Goal: Information Seeking & Learning: Learn about a topic

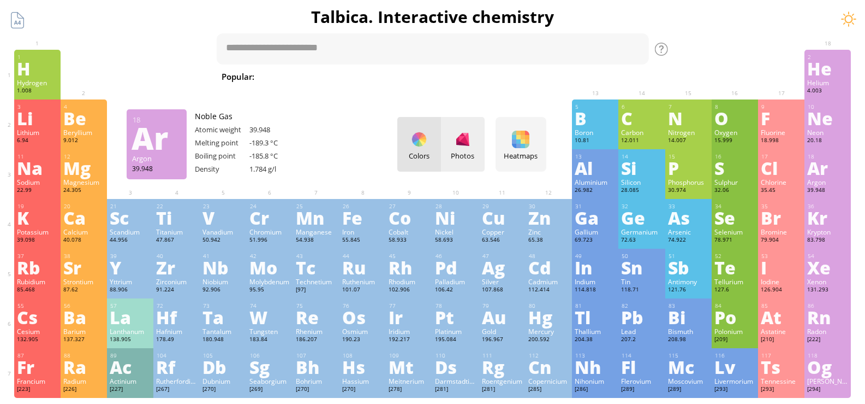
click at [470, 139] on div at bounding box center [462, 139] width 17 height 17
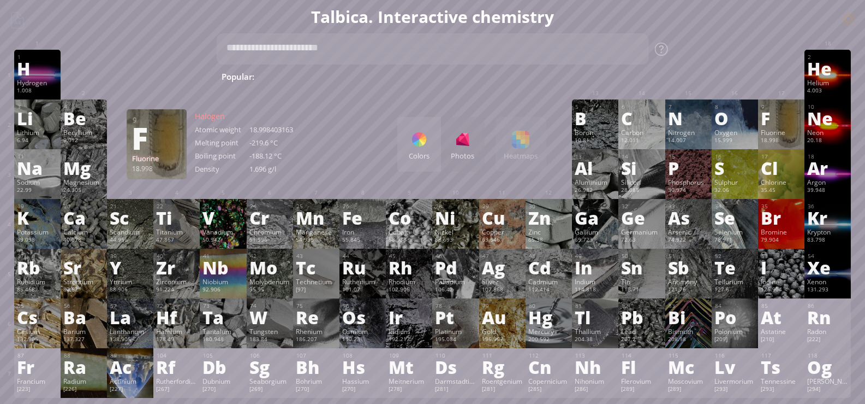
click at [525, 149] on div "Colors Photos Heatmaps Heatmaps Normal mode Melting point Boiling point Density…" at bounding box center [472, 144] width 149 height 55
click at [527, 147] on div "Colors Photos Heatmaps Heatmaps Normal mode Melting point Boiling point Density…" at bounding box center [472, 144] width 149 height 55
click at [428, 145] on div at bounding box center [419, 139] width 17 height 17
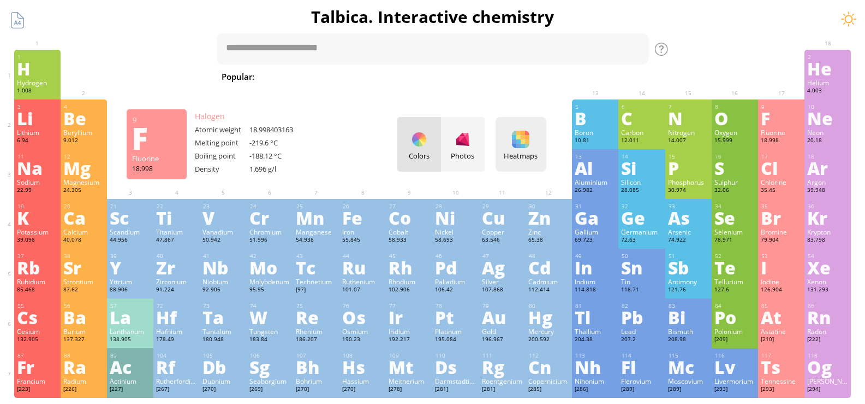
click at [521, 140] on div at bounding box center [520, 139] width 17 height 17
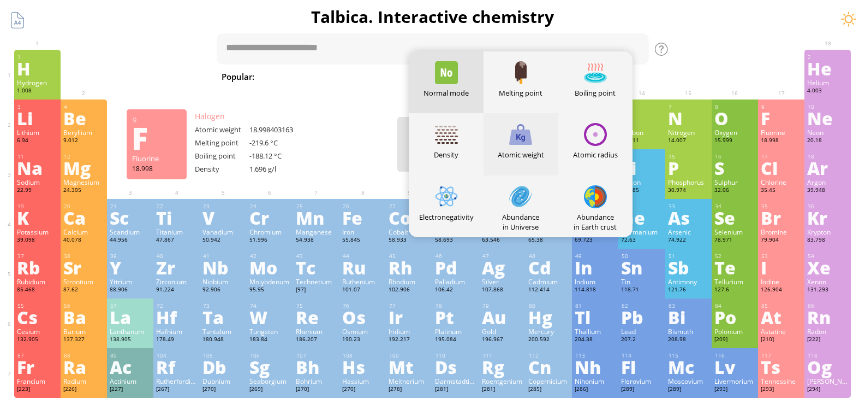
click at [524, 140] on div at bounding box center [520, 134] width 23 height 23
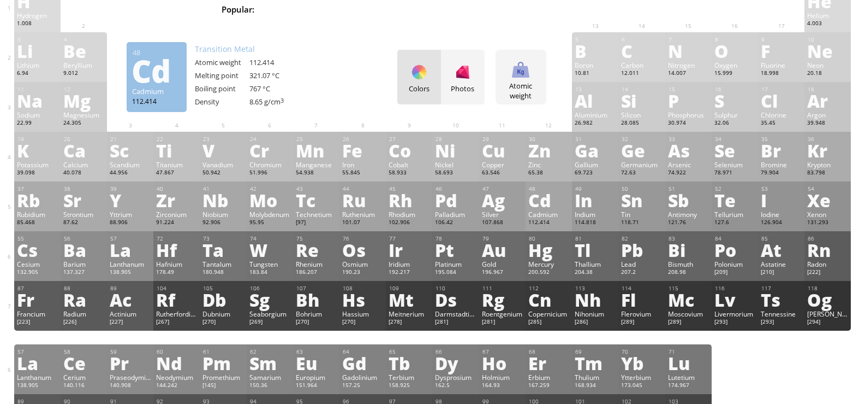
scroll to position [55, 0]
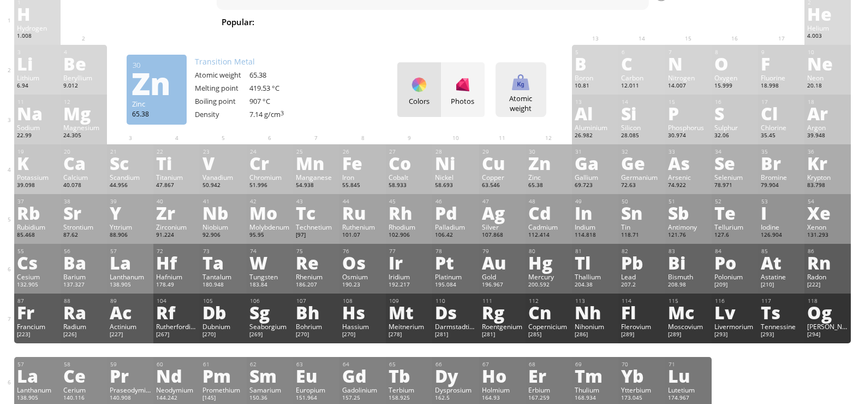
click at [526, 91] on div "Atomic weight Heatmaps Normal mode Melting point Boiling point Density Atomic w…" at bounding box center [521, 89] width 51 height 55
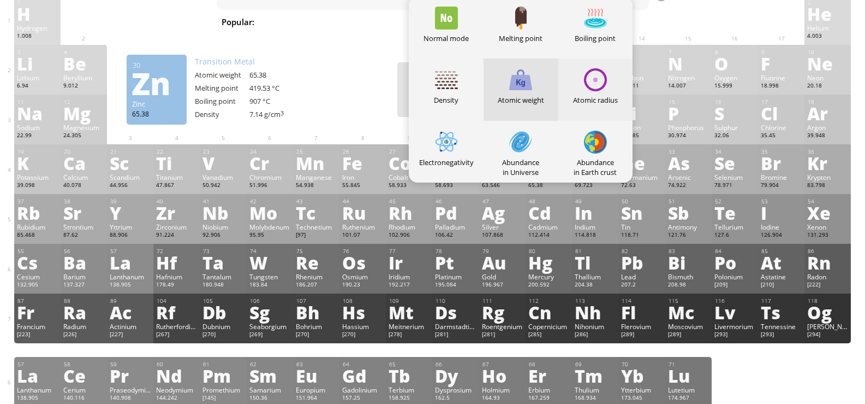
click at [613, 82] on div "Atomic radius" at bounding box center [596, 89] width 75 height 62
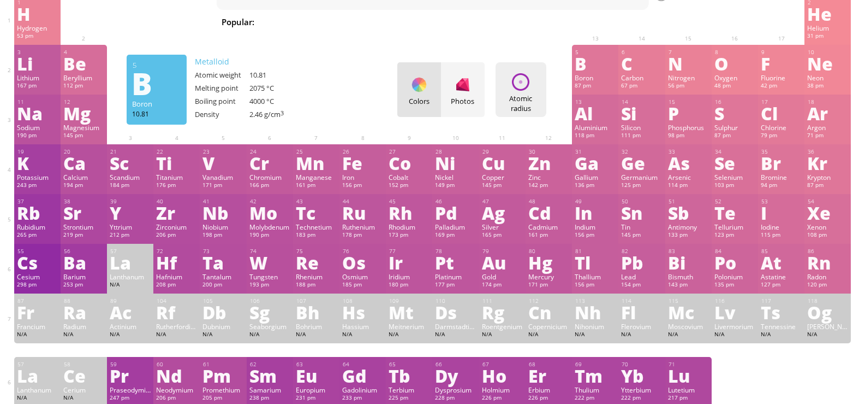
click at [524, 88] on div at bounding box center [520, 81] width 17 height 17
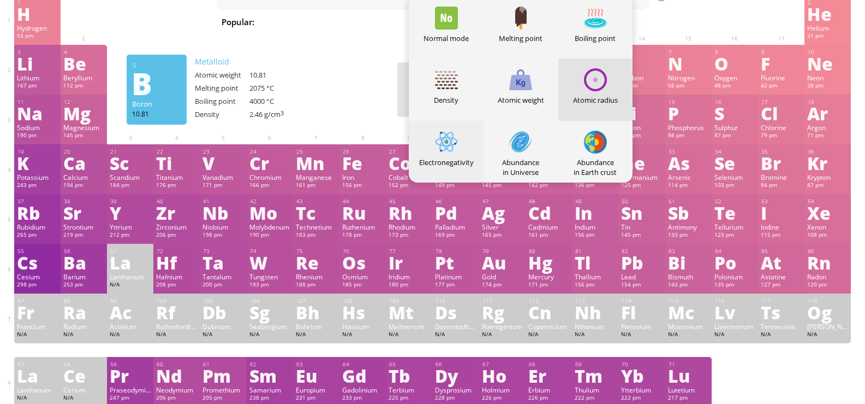
click at [458, 139] on div at bounding box center [446, 142] width 23 height 23
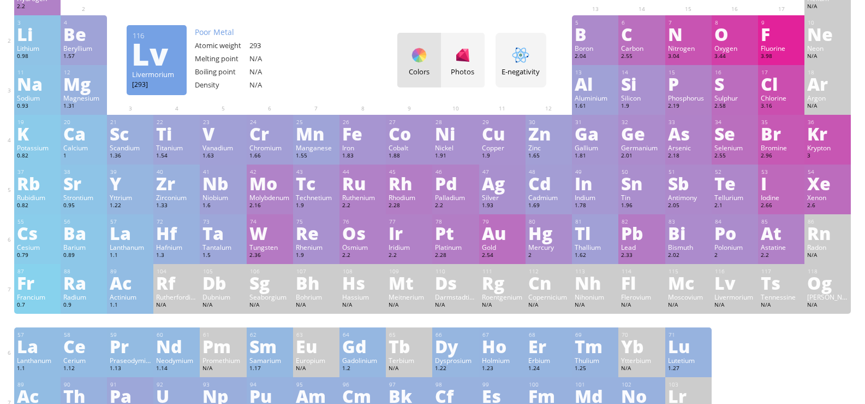
scroll to position [0, 0]
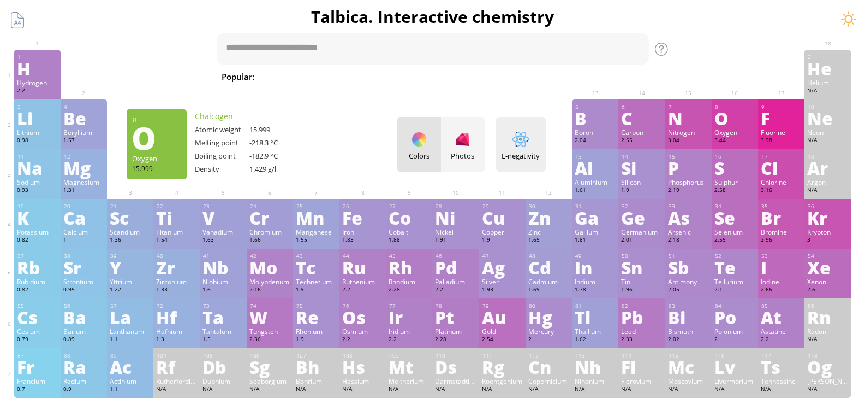
click at [530, 138] on div at bounding box center [520, 139] width 17 height 17
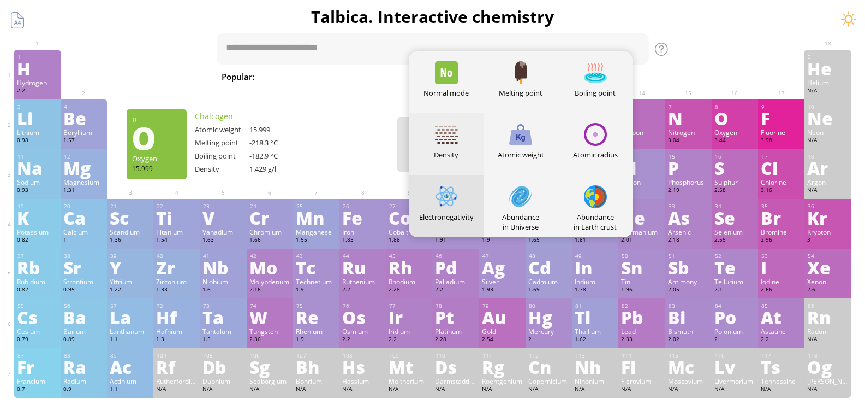
click at [454, 145] on div at bounding box center [446, 134] width 23 height 23
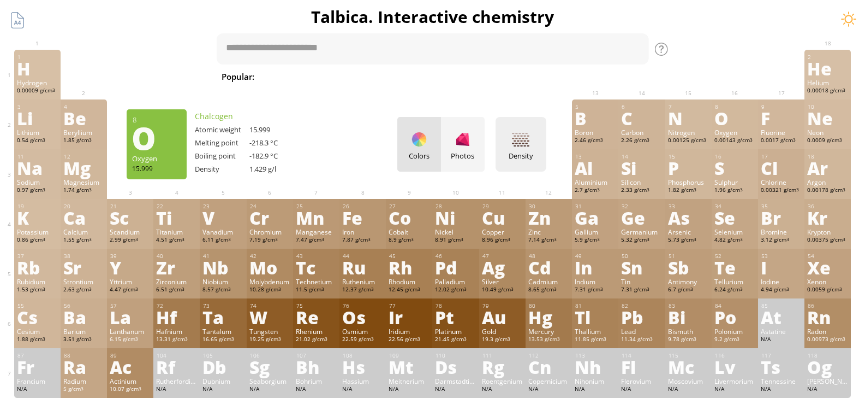
click at [529, 142] on div at bounding box center [520, 139] width 17 height 17
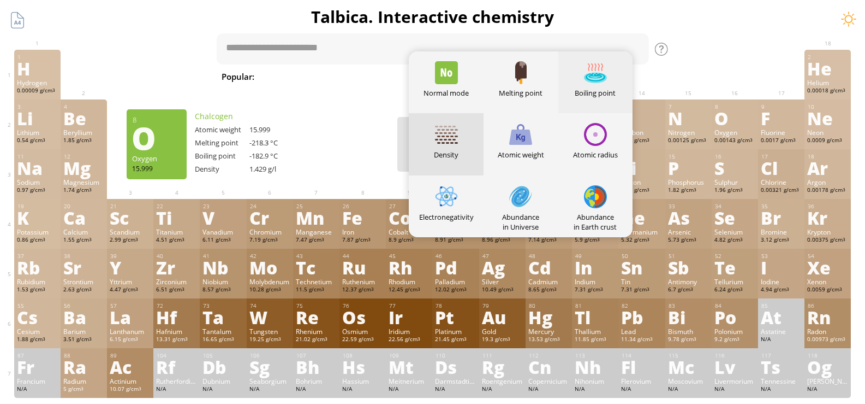
click at [598, 75] on div at bounding box center [595, 72] width 23 height 23
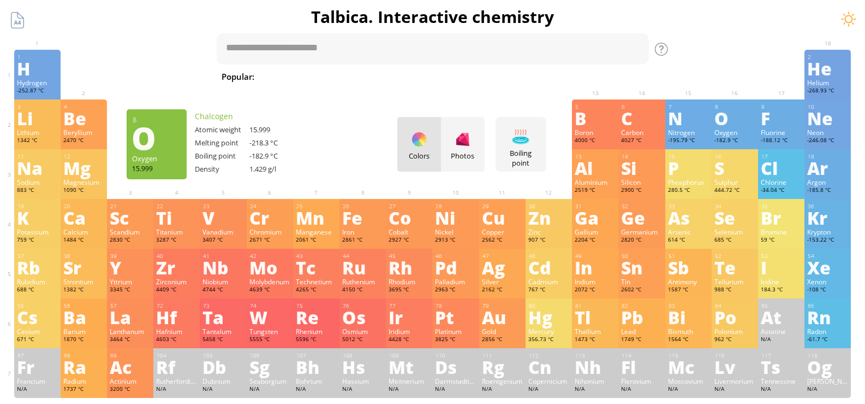
click at [310, 49] on div "tab" at bounding box center [313, 48] width 33 height 16
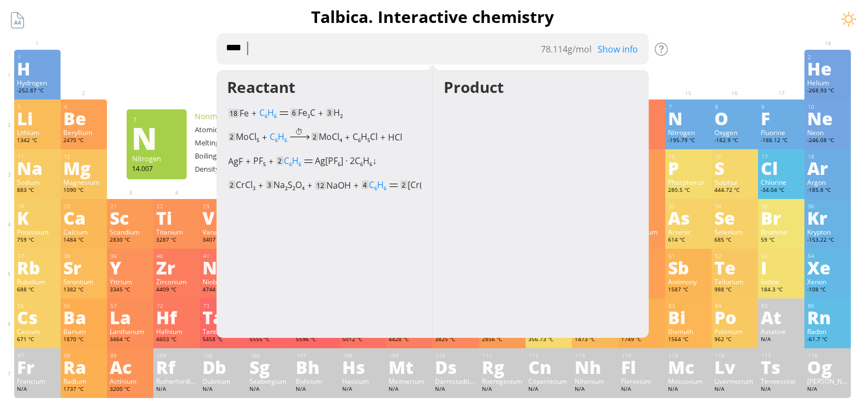
click at [365, 50] on textarea "****" at bounding box center [432, 48] width 433 height 31
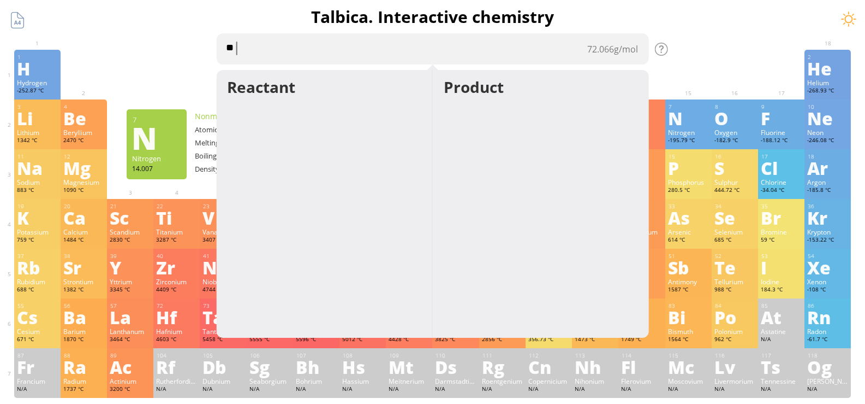
type textarea "*"
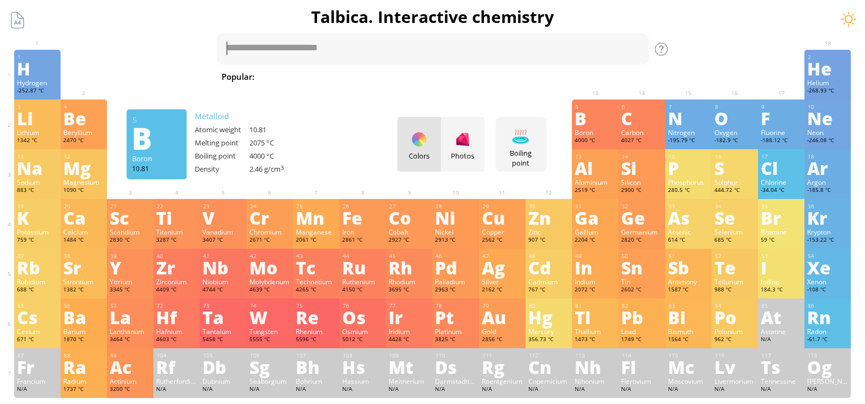
click at [791, 75] on span "[MEDICAL_DATA]" at bounding box center [831, 76] width 80 height 13
type textarea "**********"
click at [472, 139] on div at bounding box center [462, 139] width 17 height 17
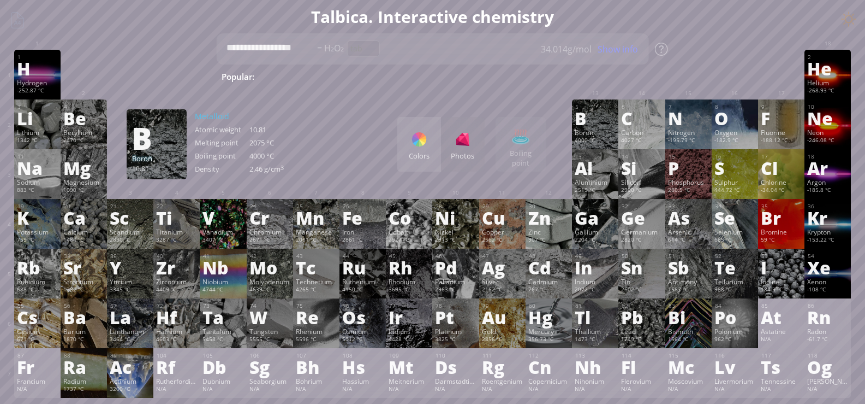
click at [426, 150] on div "Colors" at bounding box center [420, 144] width 44 height 55
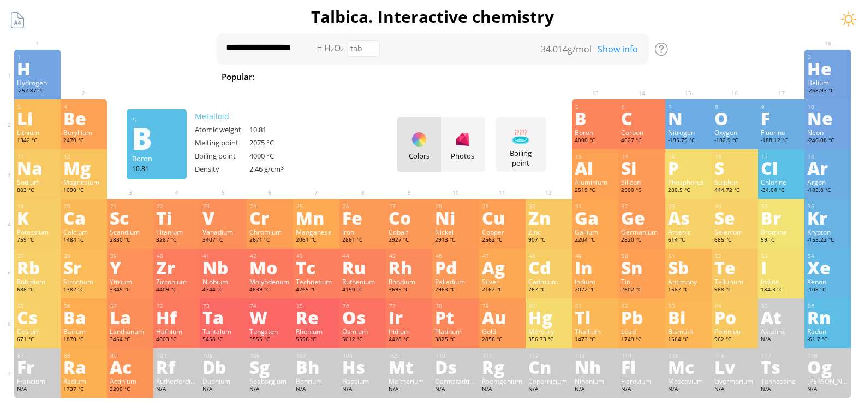
click at [427, 150] on div "Colors Photos" at bounding box center [441, 144] width 87 height 55
click at [530, 144] on div at bounding box center [520, 136] width 17 height 17
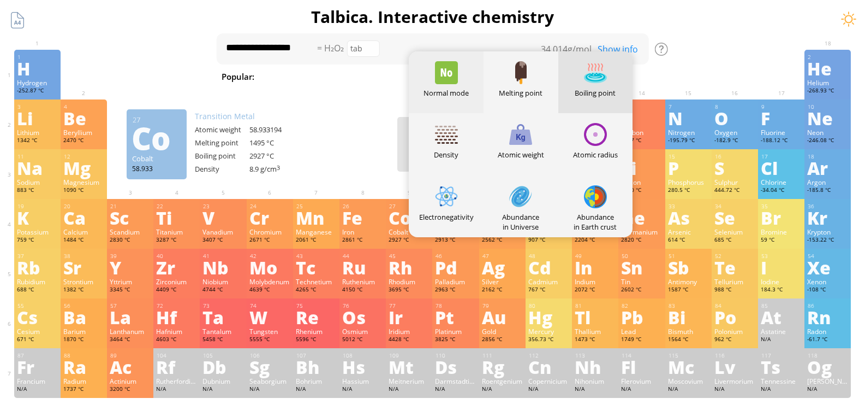
click at [455, 69] on div at bounding box center [446, 72] width 23 height 23
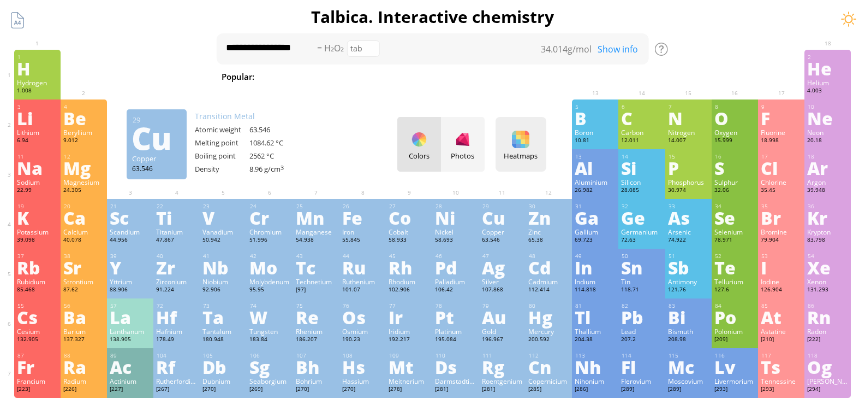
click at [538, 143] on div "Heatmaps Heatmaps Normal mode Melting point Boiling point Density Atomic weight…" at bounding box center [521, 144] width 51 height 55
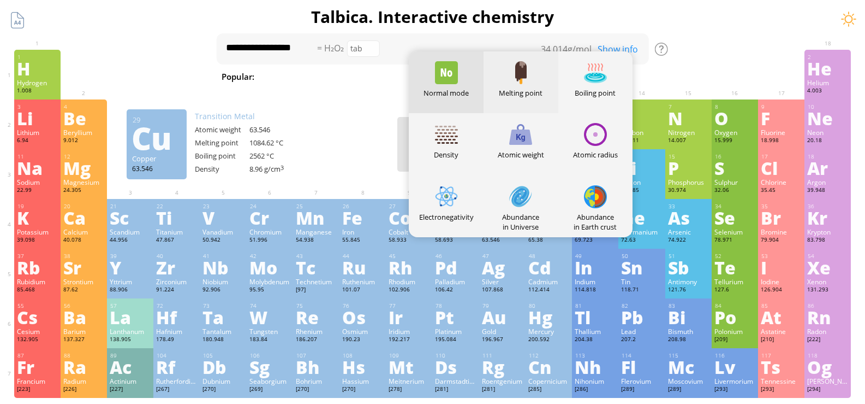
click at [524, 68] on div at bounding box center [520, 72] width 23 height 23
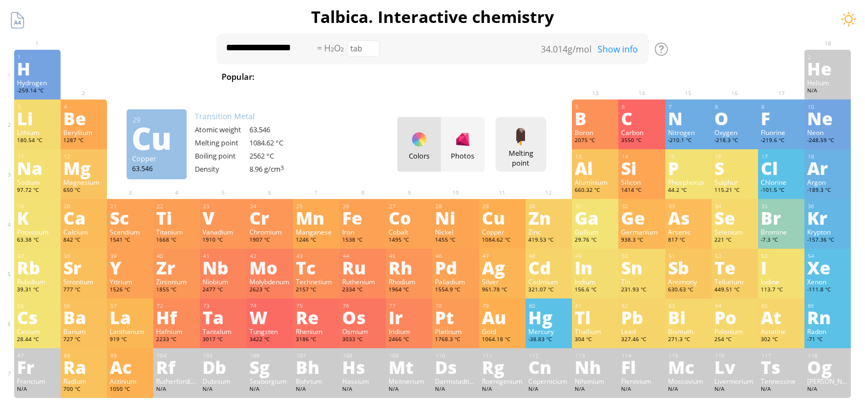
click at [526, 149] on div "Melting point" at bounding box center [521, 158] width 45 height 20
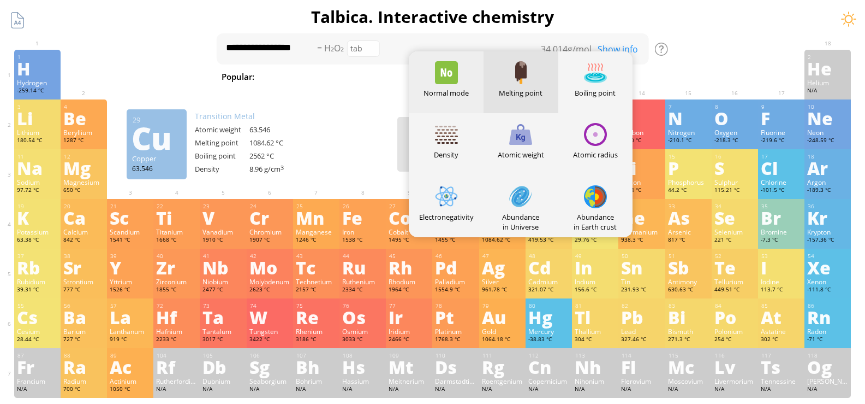
click at [458, 78] on div at bounding box center [446, 72] width 23 height 23
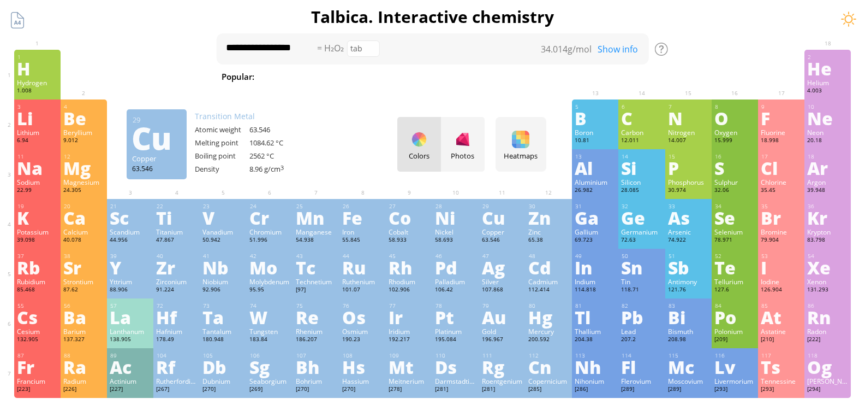
click at [429, 149] on div "Colors Photos" at bounding box center [441, 144] width 87 height 55
click at [463, 151] on div "Photos" at bounding box center [463, 156] width 44 height 10
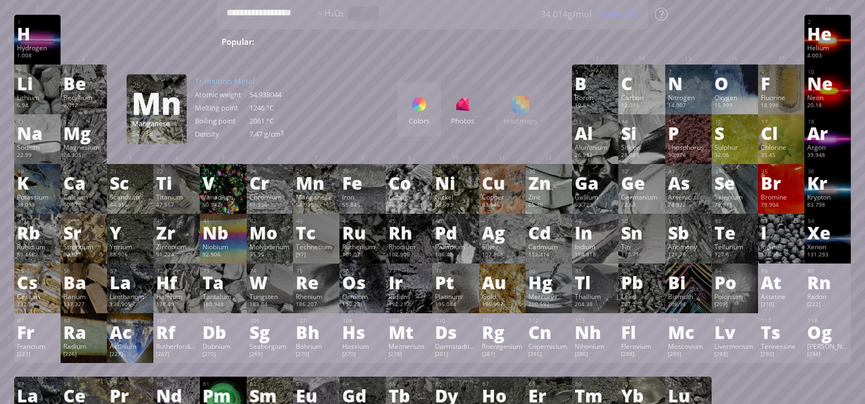
scroll to position [55, 0]
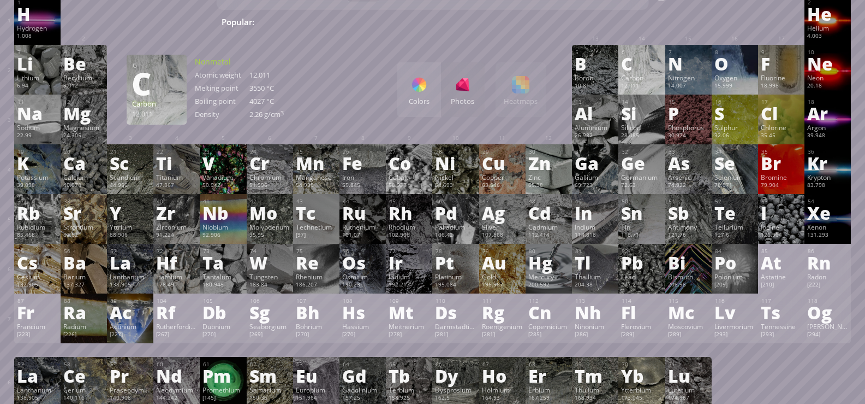
click at [648, 70] on div "C" at bounding box center [641, 63] width 41 height 17
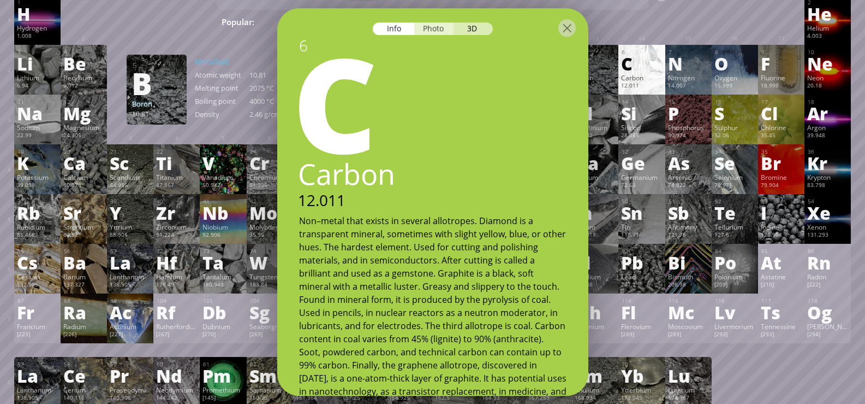
click at [438, 32] on div "Photo" at bounding box center [433, 28] width 39 height 13
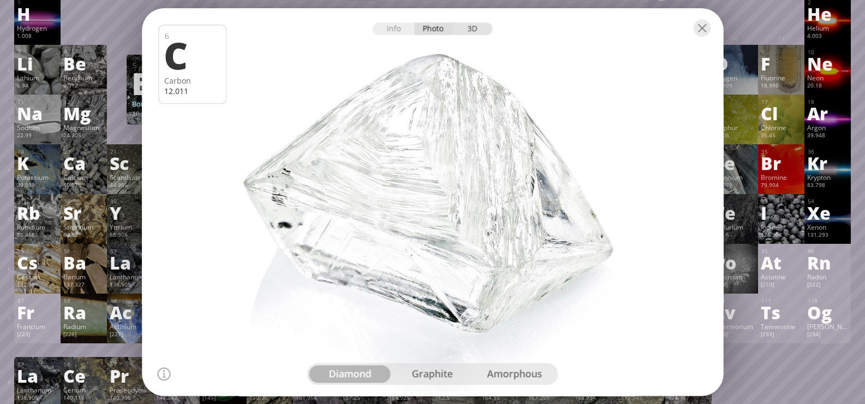
click at [470, 29] on div "3D" at bounding box center [473, 28] width 39 height 13
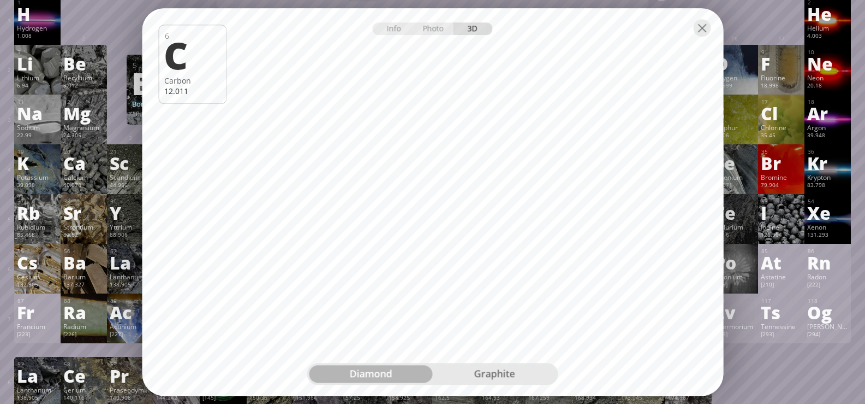
click at [492, 372] on div "graphite" at bounding box center [494, 373] width 123 height 17
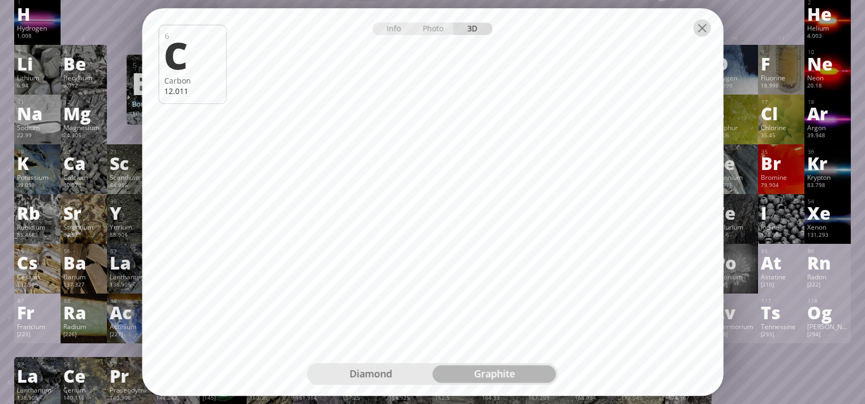
click at [699, 29] on div at bounding box center [701, 27] width 17 height 17
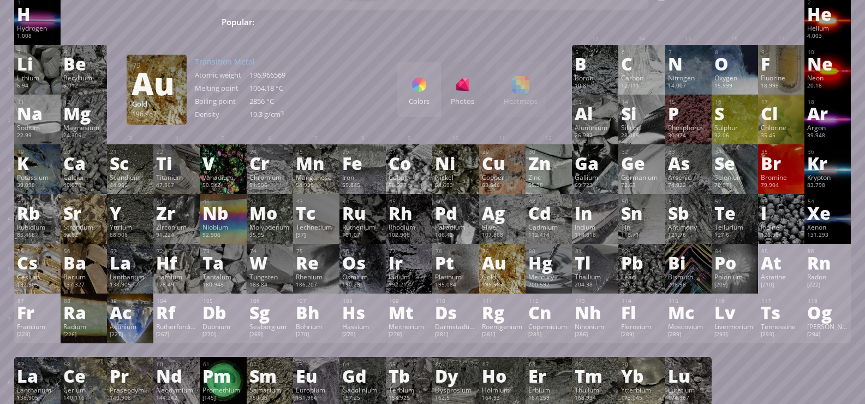
click at [505, 281] on div "Gold" at bounding box center [502, 276] width 41 height 9
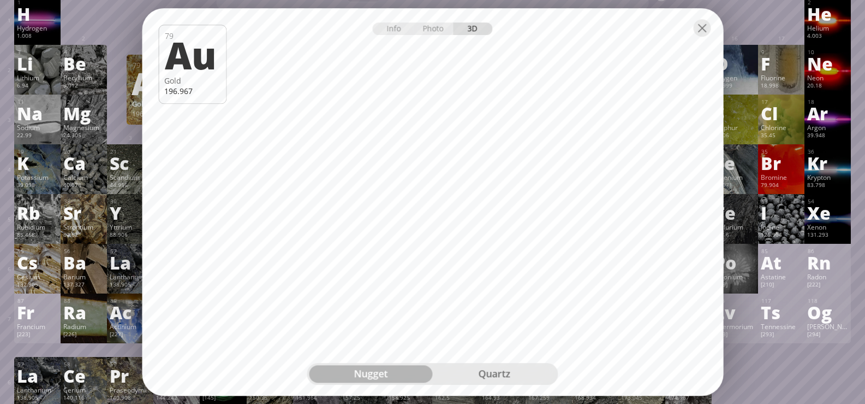
click at [500, 375] on div "quartz" at bounding box center [494, 373] width 123 height 17
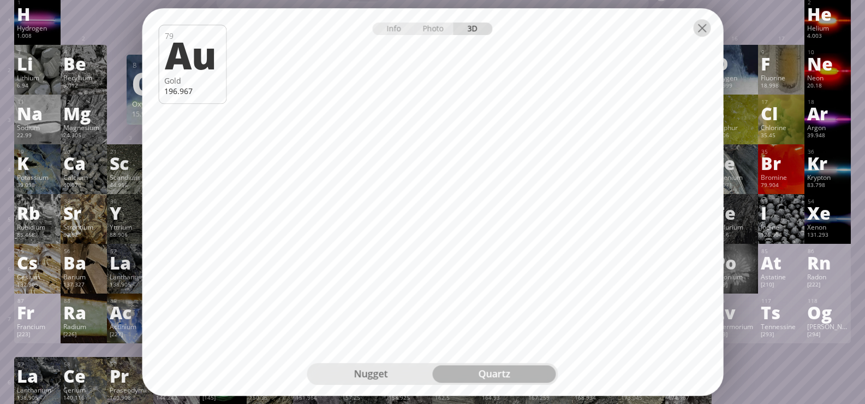
click at [697, 29] on div at bounding box center [701, 27] width 17 height 17
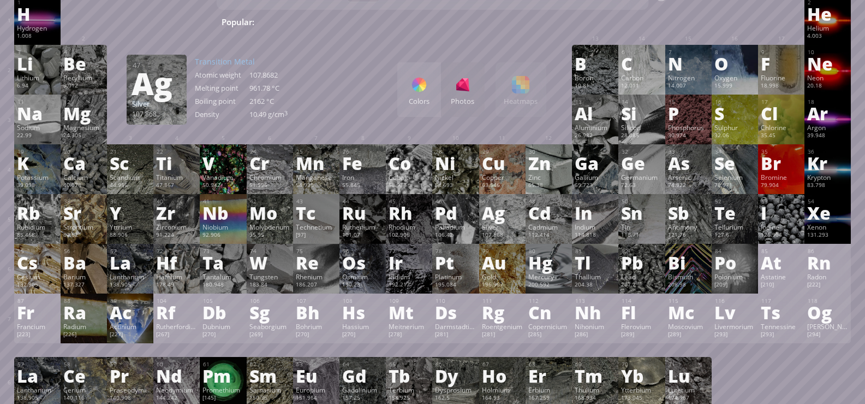
click at [509, 215] on div "Ag" at bounding box center [502, 212] width 41 height 17
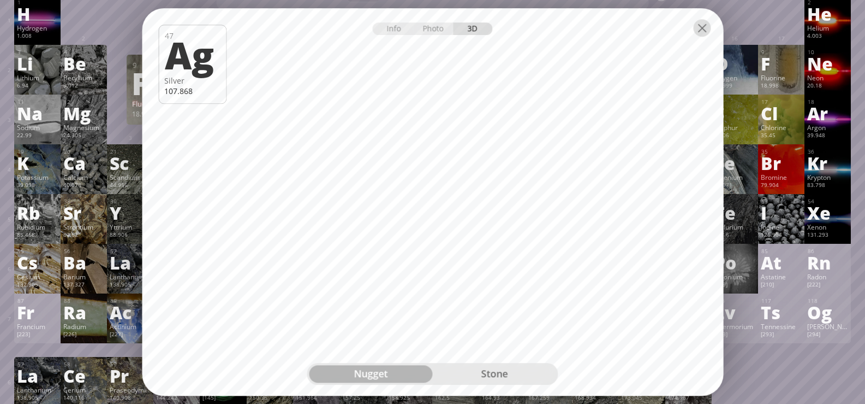
click at [701, 28] on div at bounding box center [701, 27] width 17 height 17
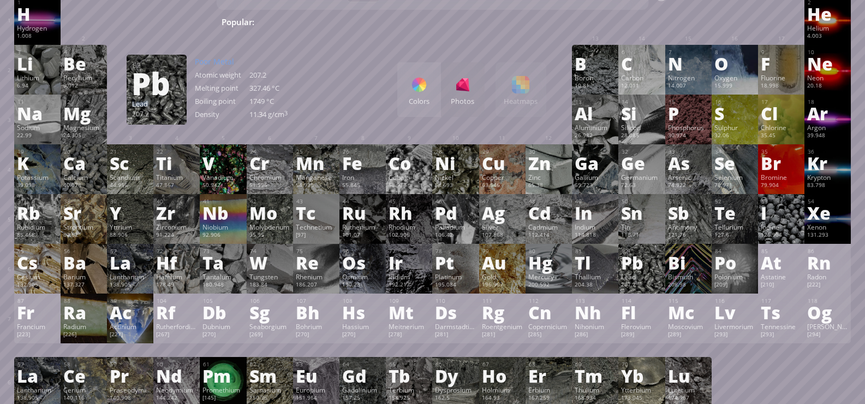
click at [644, 281] on div "Lead" at bounding box center [641, 276] width 41 height 9
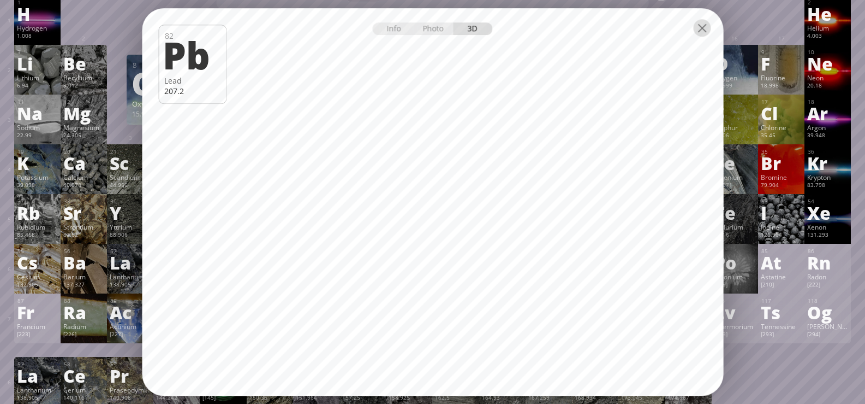
click at [703, 31] on div at bounding box center [701, 27] width 17 height 17
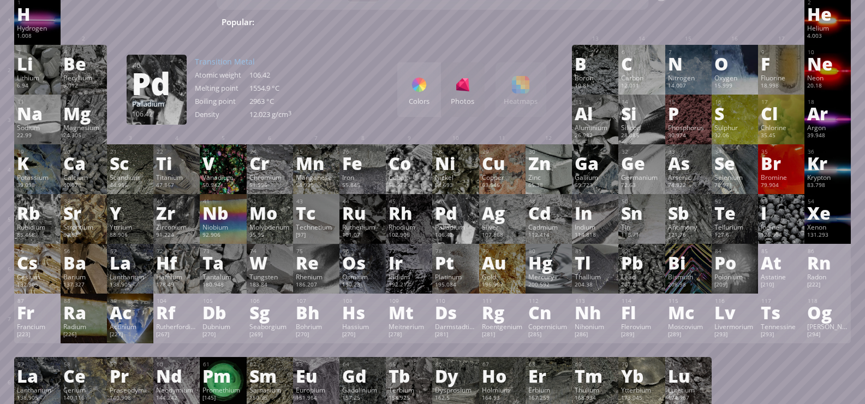
click at [455, 221] on div "Pd" at bounding box center [455, 212] width 41 height 17
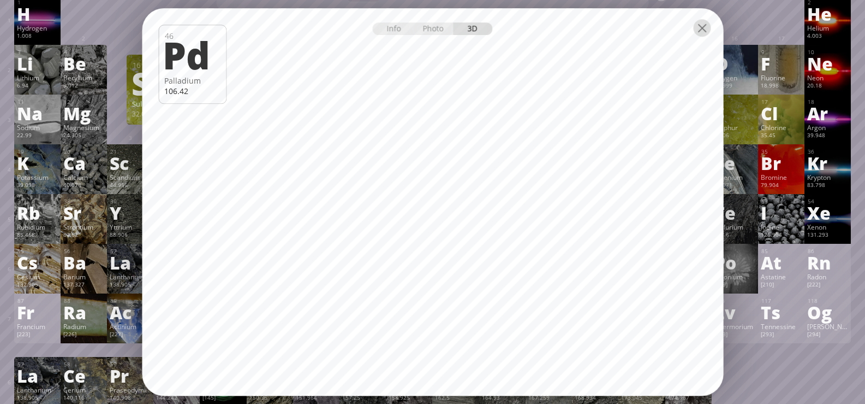
click at [702, 31] on div at bounding box center [701, 27] width 17 height 17
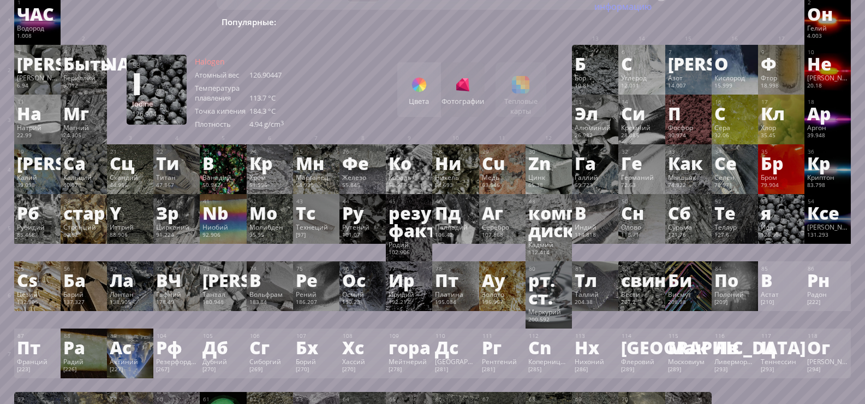
click at [782, 224] on div "53 я Йод 126.904 −1, +1, +2, +3, +4, +5, +6, +7 −1, +1, +2, +3, +4, +5, +6, +7 …" at bounding box center [781, 219] width 46 height 50
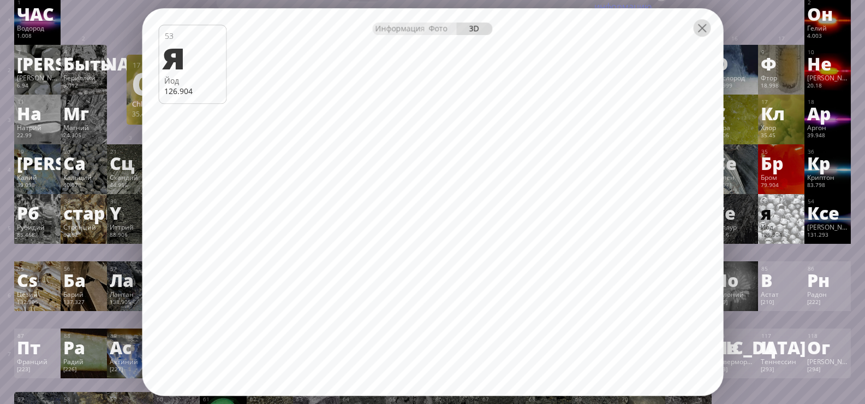
click at [704, 32] on div at bounding box center [701, 27] width 17 height 17
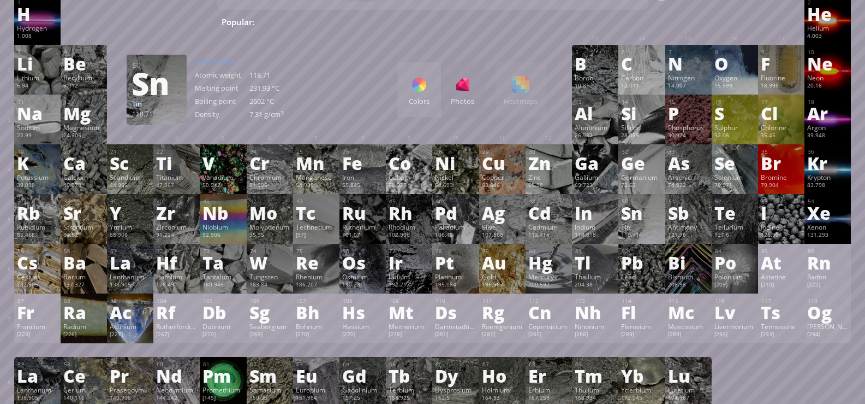
click at [644, 221] on div "Sn" at bounding box center [641, 212] width 41 height 17
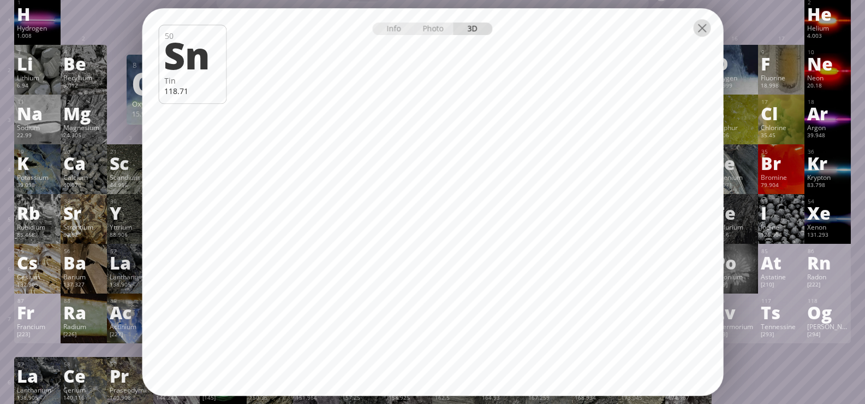
click at [693, 27] on div at bounding box center [701, 27] width 17 height 17
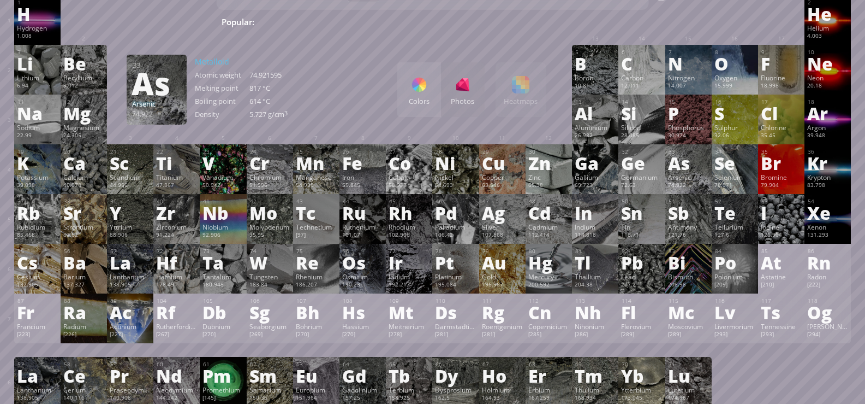
click at [699, 171] on div "As" at bounding box center [688, 162] width 41 height 17
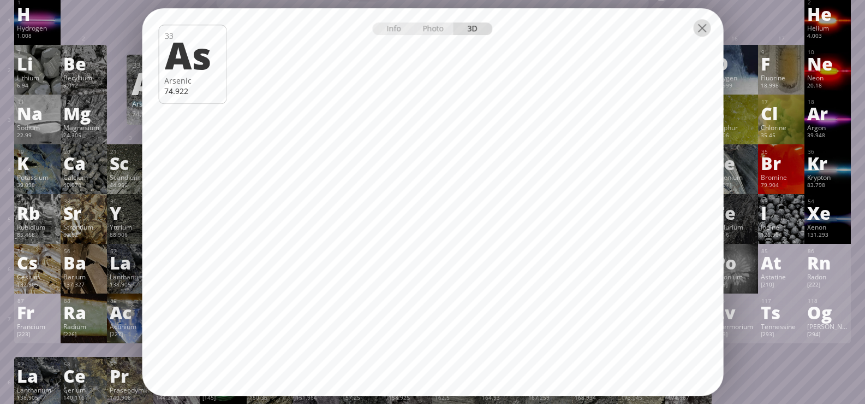
click at [699, 26] on div at bounding box center [701, 27] width 17 height 17
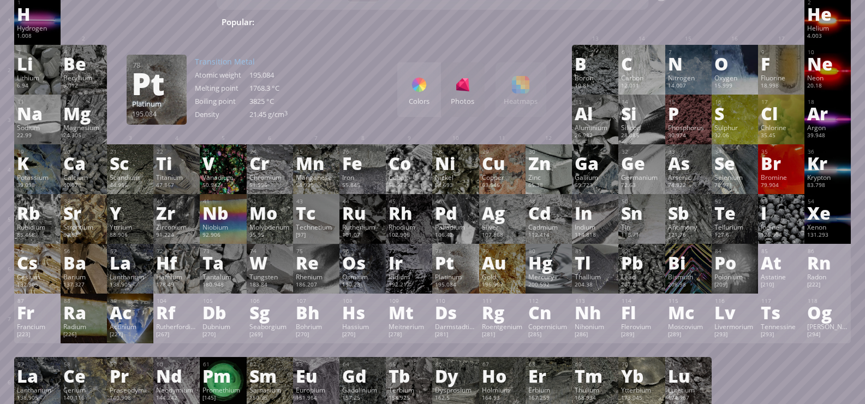
click at [463, 275] on div "78 Pt Platinum 195.084 −3, −2, −1, 0, +1, +2, +3, +4, +5, +6 −3, −2, −1, 0, +1,…" at bounding box center [455, 269] width 46 height 50
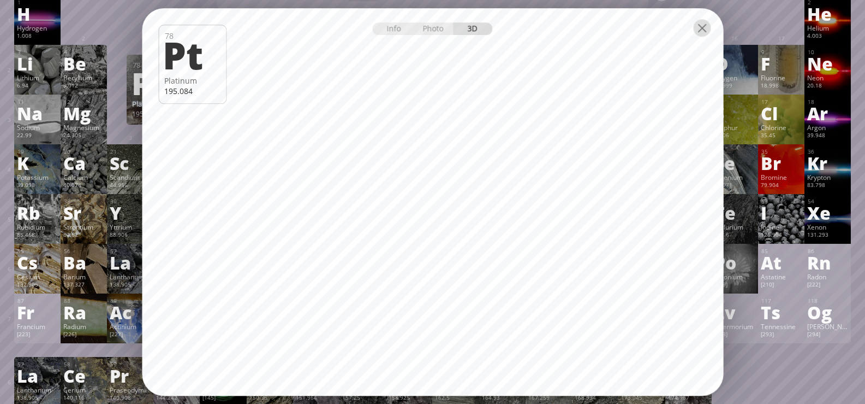
click at [709, 30] on div at bounding box center [701, 27] width 17 height 17
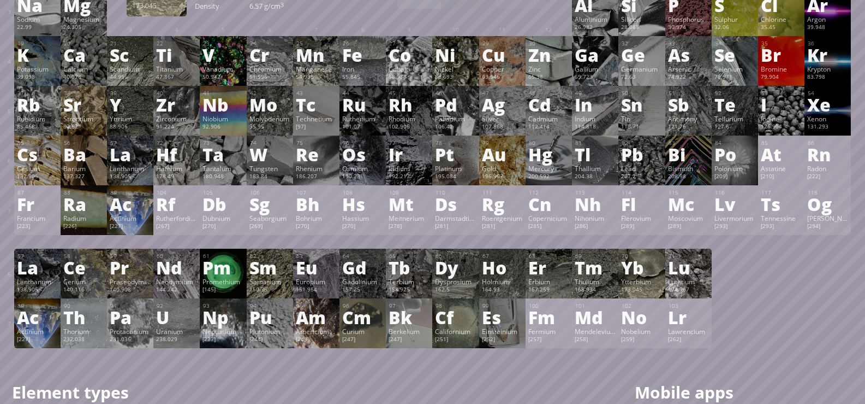
scroll to position [164, 0]
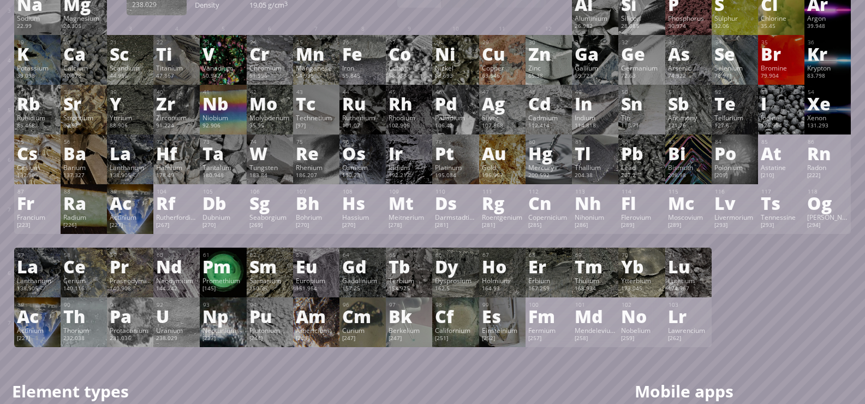
click at [169, 319] on div "U" at bounding box center [176, 315] width 41 height 17
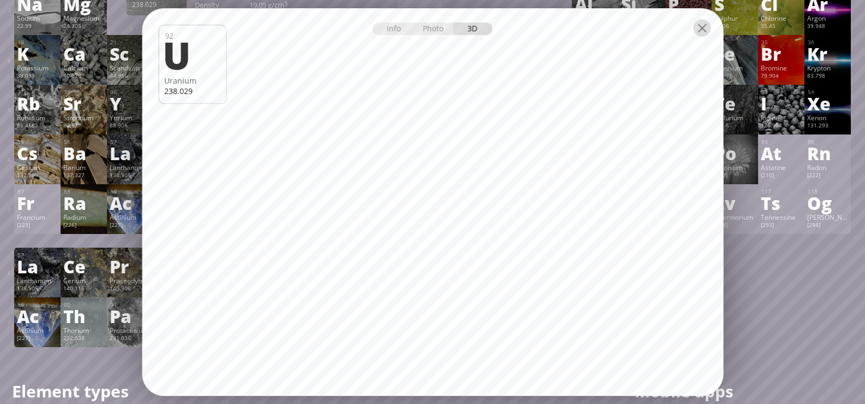
click at [701, 28] on div at bounding box center [701, 27] width 17 height 17
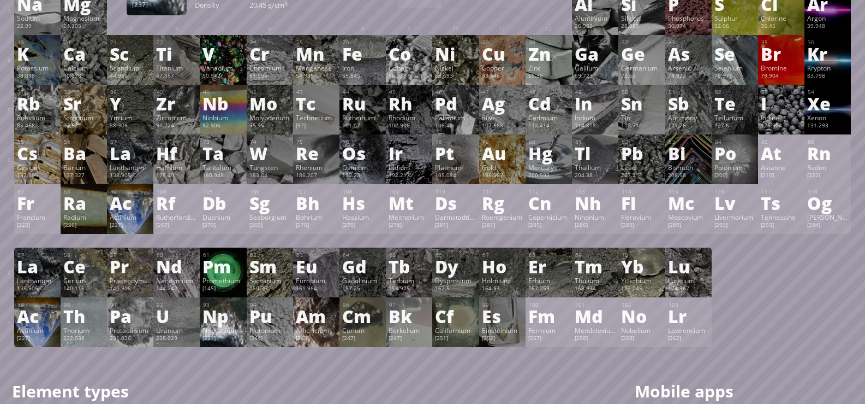
click at [223, 324] on div "Np" at bounding box center [223, 315] width 41 height 17
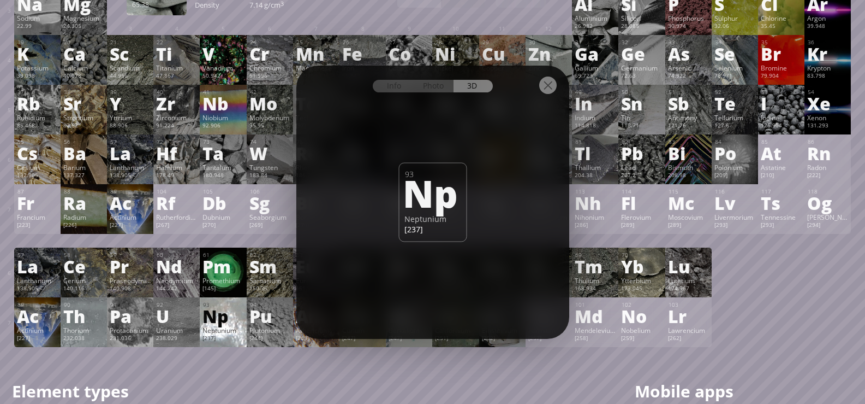
click at [548, 85] on div at bounding box center [547, 84] width 17 height 17
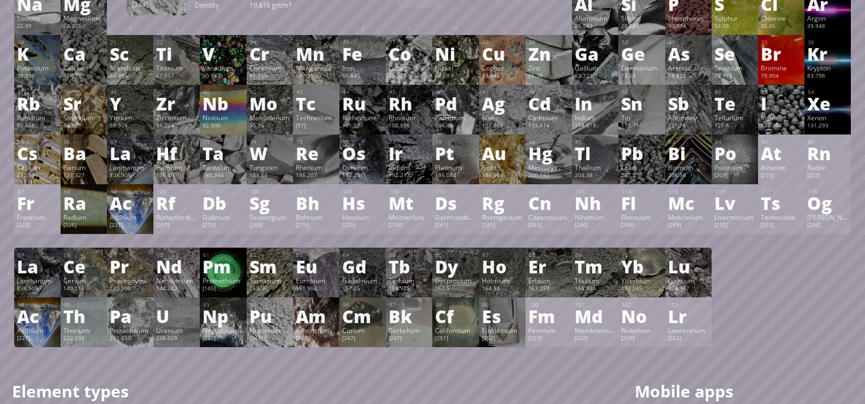
click at [270, 322] on div "Pu" at bounding box center [270, 315] width 41 height 17
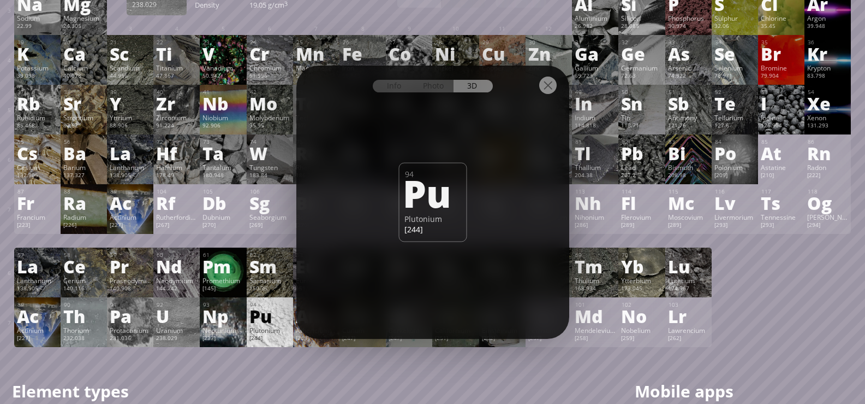
click at [174, 321] on div "U" at bounding box center [176, 315] width 41 height 17
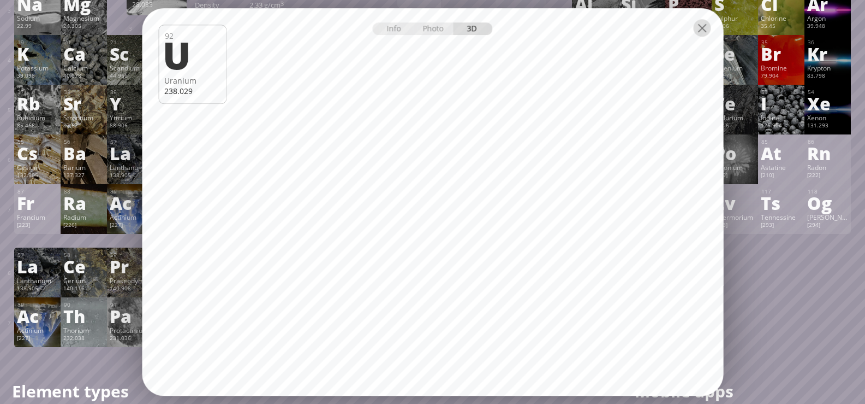
click at [701, 26] on div at bounding box center [701, 27] width 17 height 17
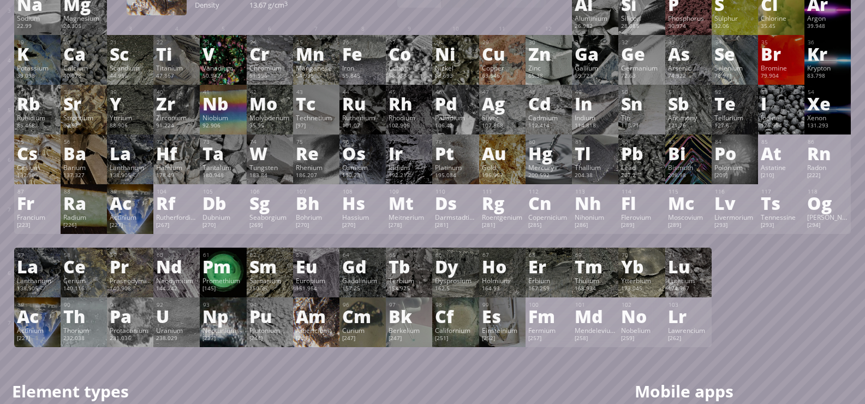
drag, startPoint x: 609, startPoint y: 165, endPoint x: 314, endPoint y: 324, distance: 335.2
click at [314, 324] on div "1 H Hydrogen 1.008 −1, +1 −1, +1 -259.14 °C -252.87 °C 0.0899 g/l 1s 1 2 He Hel…" at bounding box center [433, 116] width 838 height 461
click at [647, 162] on div "Pb" at bounding box center [641, 152] width 41 height 17
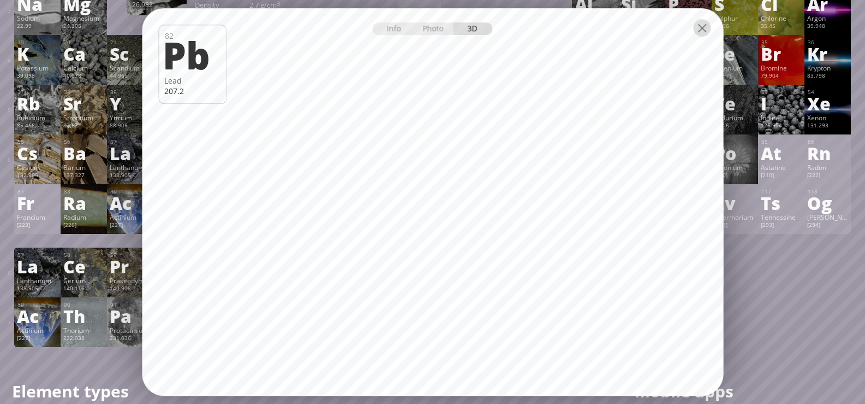
click at [698, 29] on div at bounding box center [701, 27] width 17 height 17
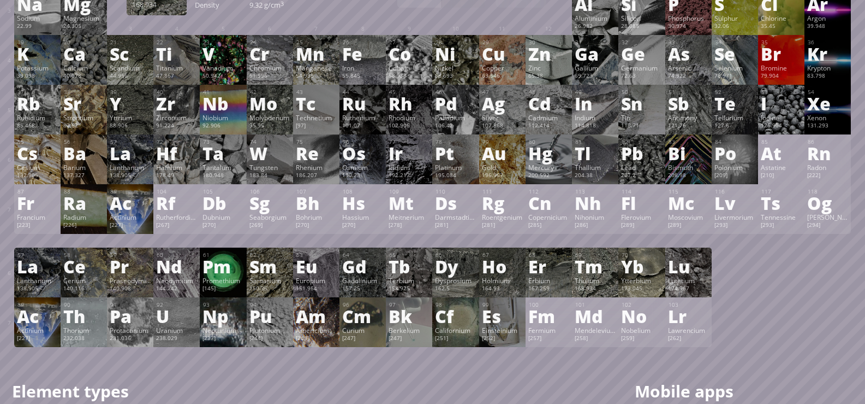
drag, startPoint x: 54, startPoint y: 158, endPoint x: 607, endPoint y: 272, distance: 564.2
click at [608, 274] on div "1 H Hydrogen 1.008 −1, +1 −1, +1 -259.14 °C -252.87 °C 0.0899 g/l 1s 1 2 He Hel…" at bounding box center [433, 116] width 838 height 461
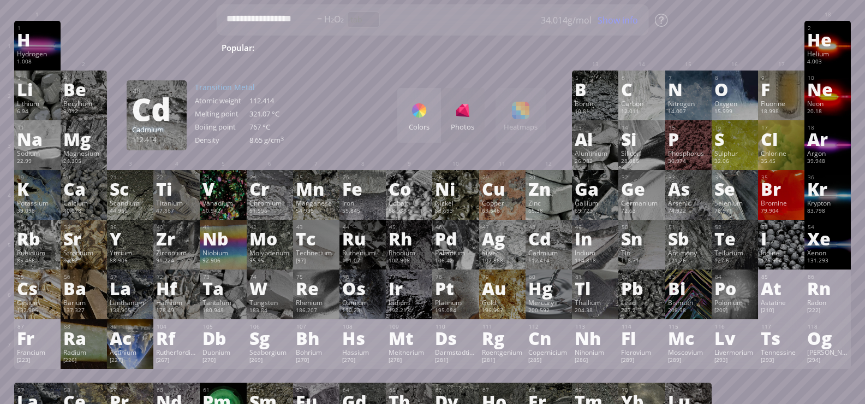
scroll to position [0, 0]
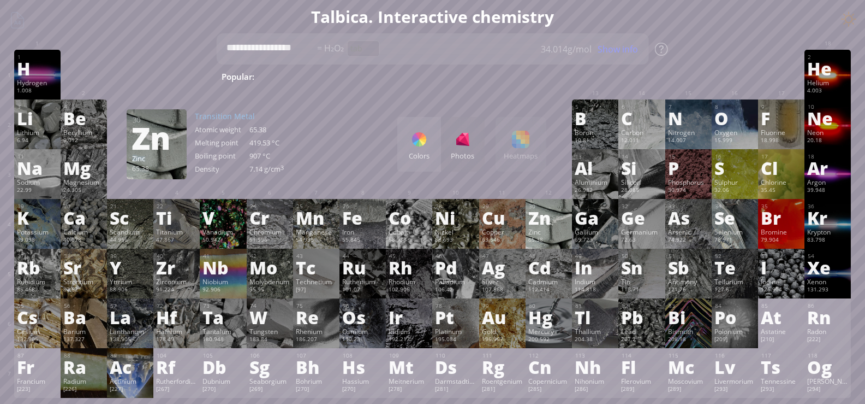
click at [543, 226] on div "Zn" at bounding box center [549, 217] width 41 height 17
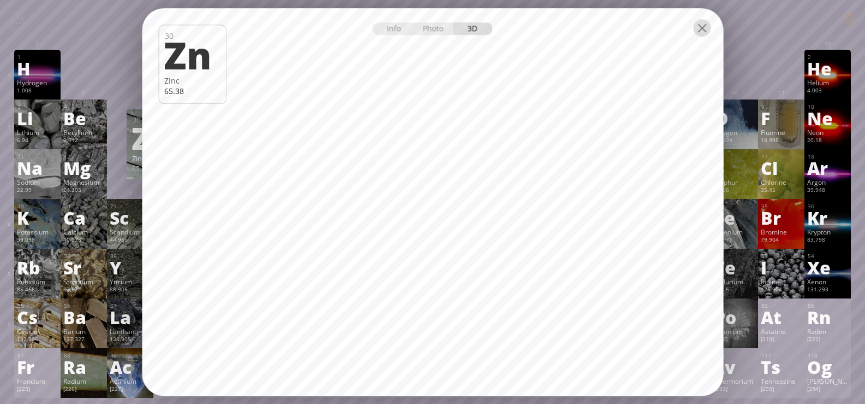
click at [706, 32] on div at bounding box center [701, 27] width 17 height 17
